Goal: Task Accomplishment & Management: Use online tool/utility

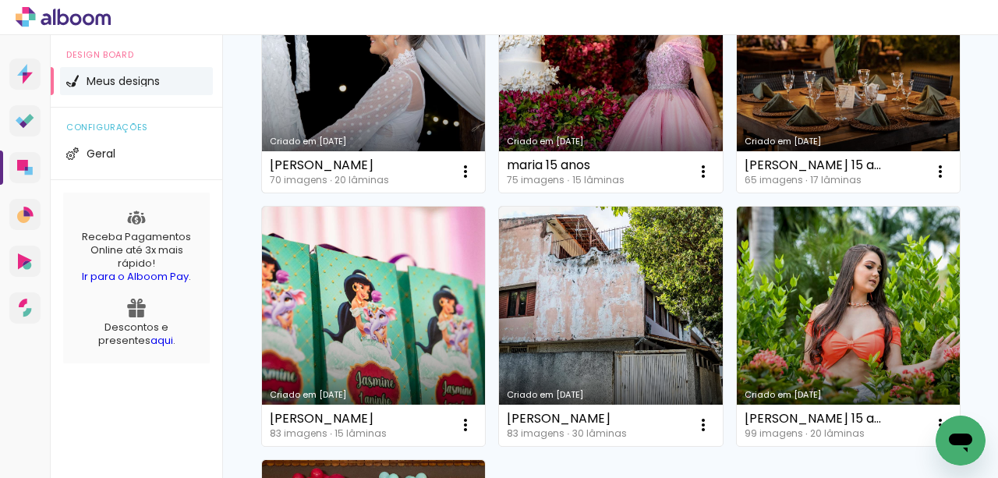
scroll to position [260, 0]
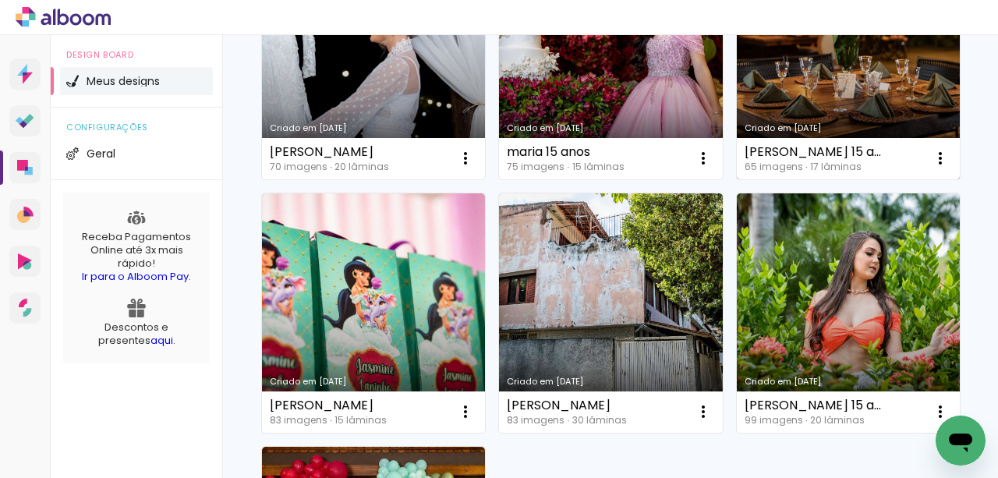
click at [737, 179] on link "Criado em [DATE]" at bounding box center [848, 59] width 223 height 239
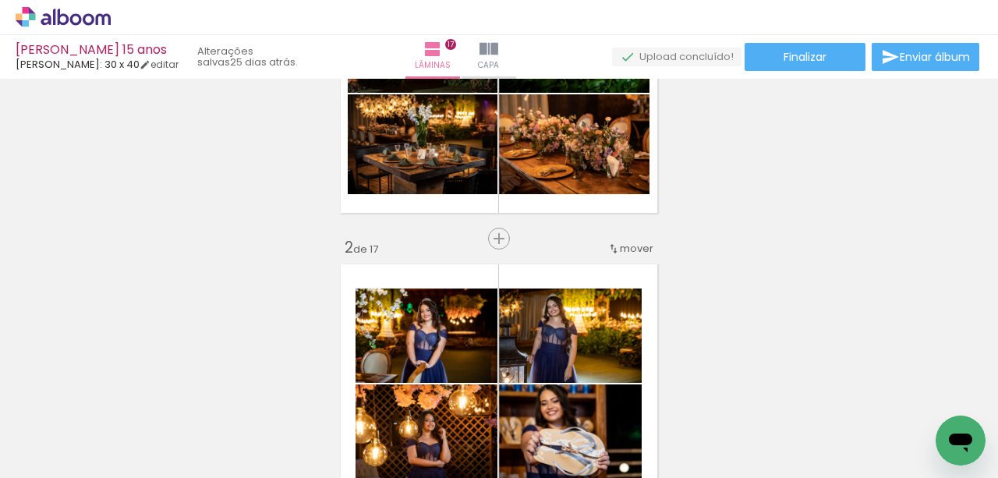
scroll to position [416, 0]
